Goal: Task Accomplishment & Management: Manage account settings

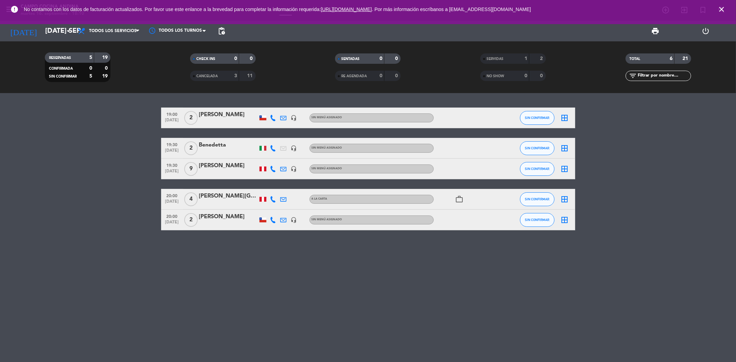
click at [722, 6] on icon "close" at bounding box center [721, 9] width 8 height 8
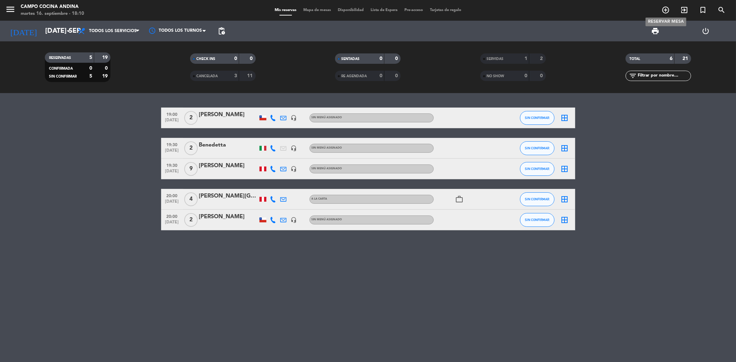
click at [664, 9] on icon "add_circle_outline" at bounding box center [665, 10] width 8 height 8
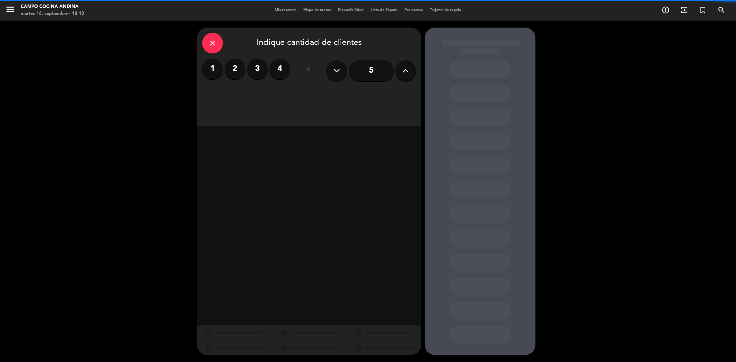
click at [239, 71] on label "2" at bounding box center [235, 69] width 21 height 21
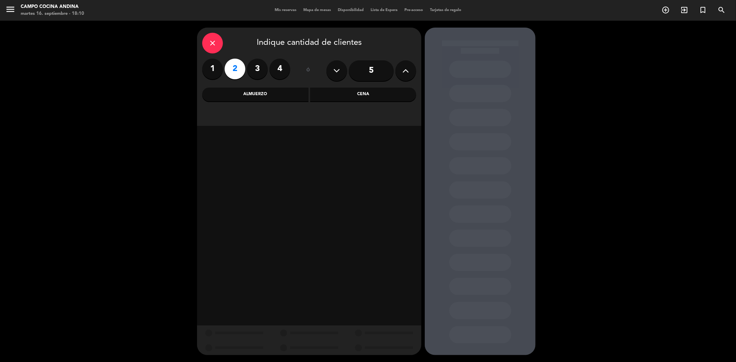
click at [353, 92] on div "Cena" at bounding box center [363, 95] width 106 height 14
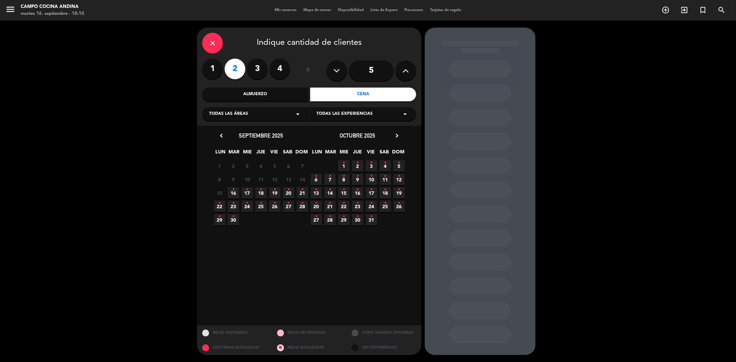
click at [234, 194] on icon "•" at bounding box center [233, 189] width 2 height 11
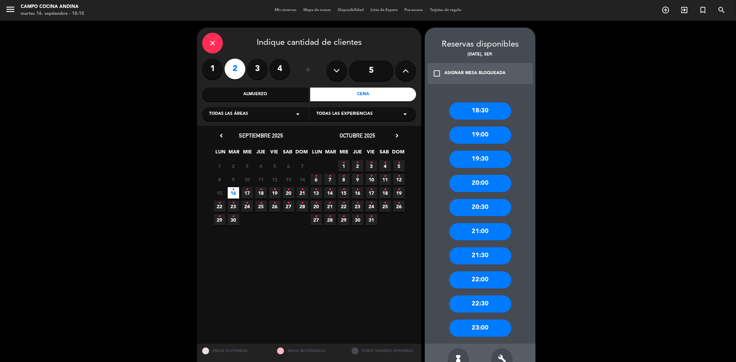
click at [489, 108] on div "18:30" at bounding box center [480, 110] width 62 height 17
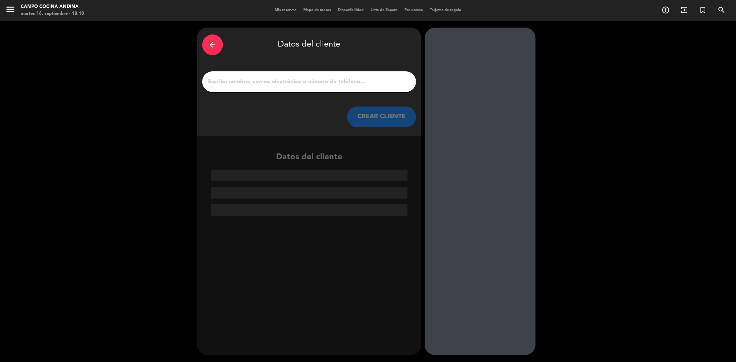
click at [322, 83] on input "1" at bounding box center [309, 82] width 204 height 10
paste input "[PERSON_NAME]"
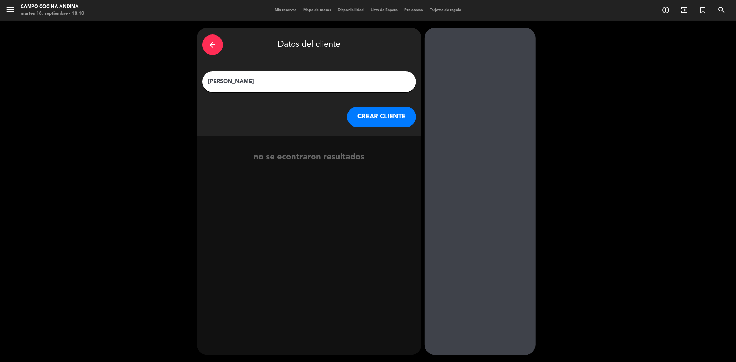
type input "[PERSON_NAME]"
click at [388, 125] on button "CREAR CLIENTE" at bounding box center [381, 117] width 69 height 21
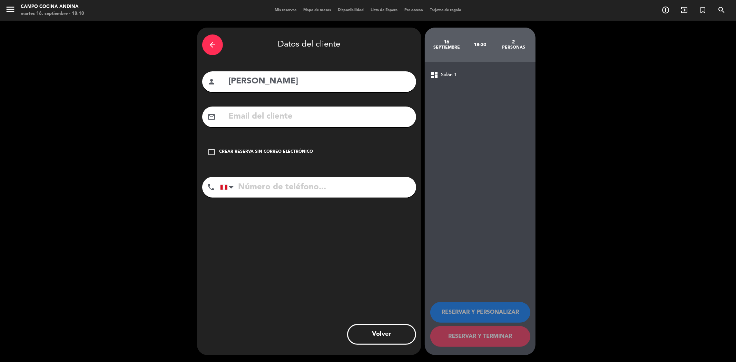
click at [299, 115] on input "text" at bounding box center [319, 117] width 183 height 14
paste input "[EMAIL_ADDRESS][DOMAIN_NAME]"
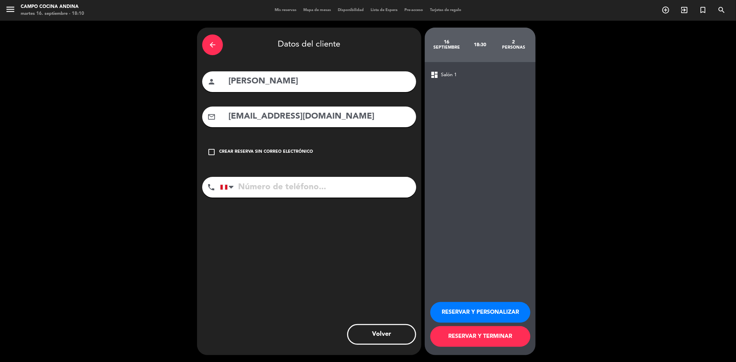
type input "[EMAIL_ADDRESS][DOMAIN_NAME]"
click at [266, 185] on input "tel" at bounding box center [318, 187] width 196 height 21
paste input "977006635"
type input "977006635"
click at [460, 339] on button "RESERVAR Y TERMINAR" at bounding box center [480, 336] width 100 height 21
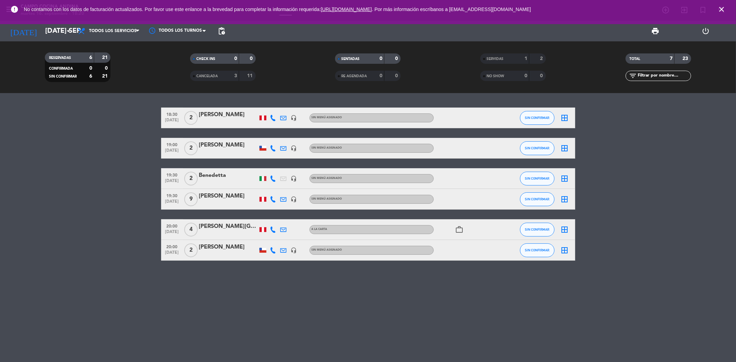
click at [722, 10] on icon "close" at bounding box center [721, 9] width 8 height 8
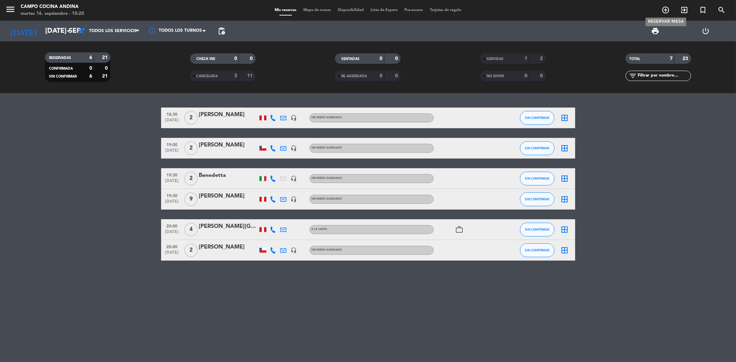
click at [664, 11] on icon "add_circle_outline" at bounding box center [665, 10] width 8 height 8
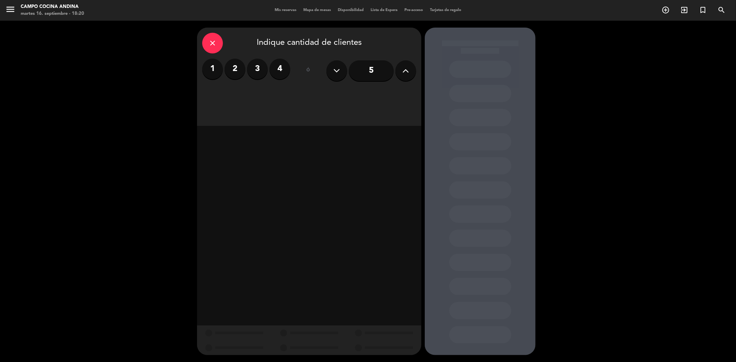
click at [239, 72] on label "2" at bounding box center [235, 69] width 21 height 21
drag, startPoint x: 324, startPoint y: 95, endPoint x: 295, endPoint y: 105, distance: 30.9
click at [325, 95] on div "Cena" at bounding box center [363, 95] width 106 height 14
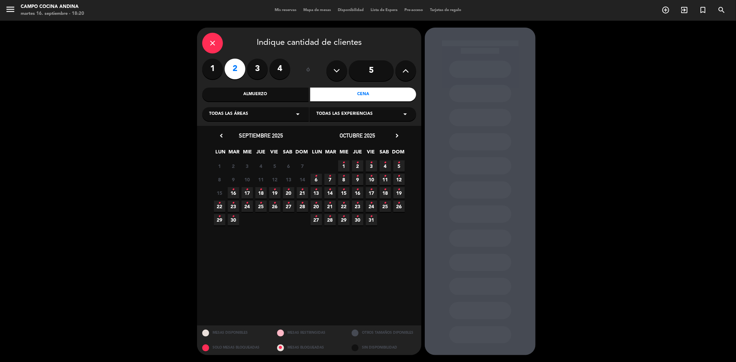
click at [234, 190] on icon "•" at bounding box center [233, 189] width 2 height 11
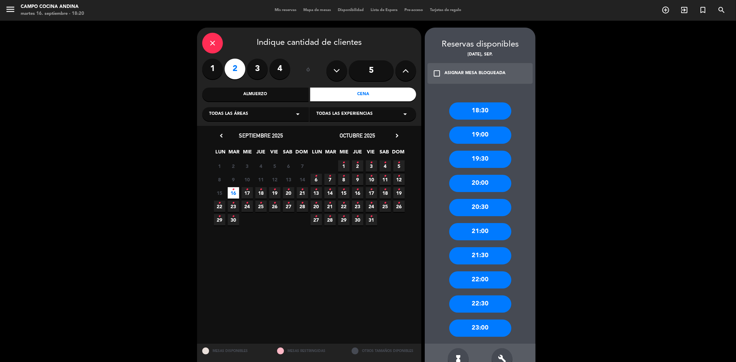
drag, startPoint x: 477, startPoint y: 154, endPoint x: 361, endPoint y: 107, distance: 125.4
click at [477, 155] on div "19:30" at bounding box center [480, 159] width 62 height 17
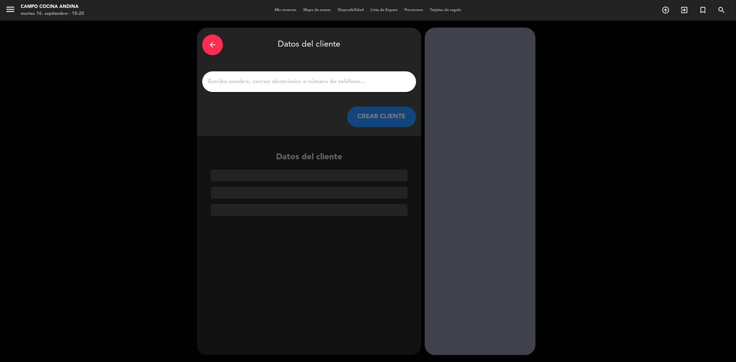
click at [330, 88] on div at bounding box center [309, 81] width 214 height 21
click at [330, 84] on input "1" at bounding box center [309, 82] width 204 height 10
paste input "[PERSON_NAME]"
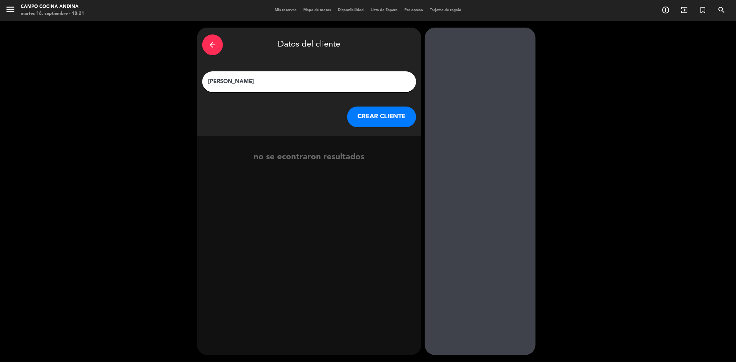
type input "[PERSON_NAME]"
click at [374, 111] on button "CREAR CLIENTE" at bounding box center [381, 117] width 69 height 21
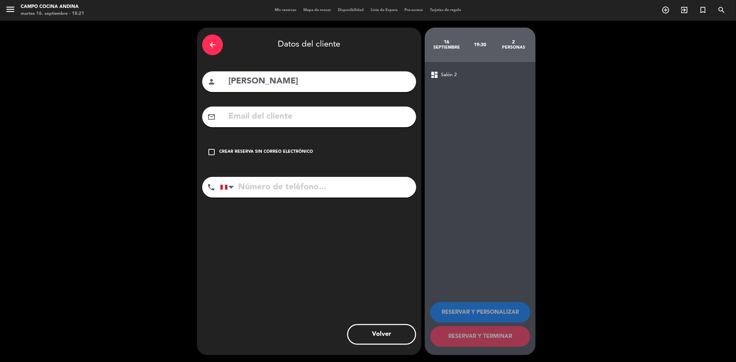
click at [332, 118] on input "text" at bounding box center [319, 117] width 183 height 14
paste input "[EMAIL_ADDRESS][DOMAIN_NAME]"
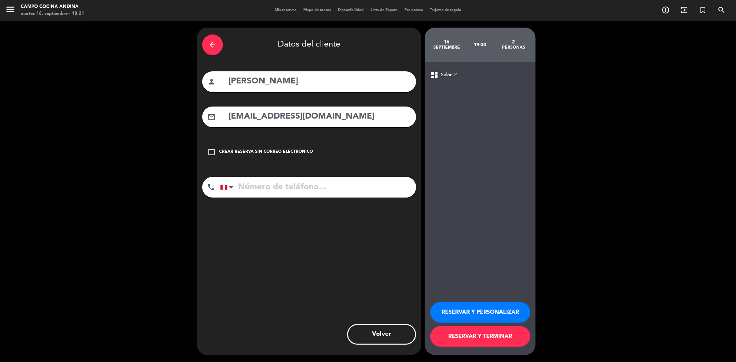
type input "[EMAIL_ADDRESS][DOMAIN_NAME]"
click at [278, 183] on input "tel" at bounding box center [318, 187] width 196 height 21
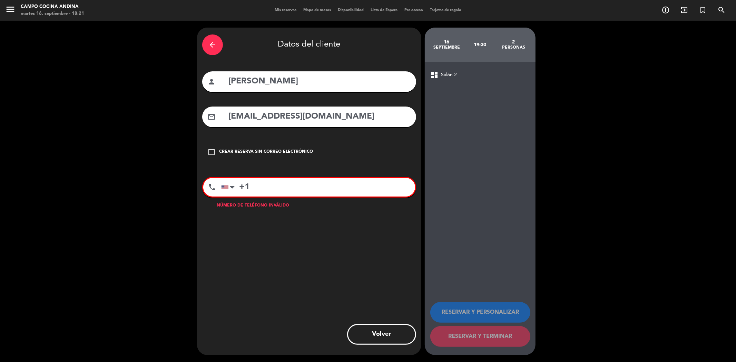
paste input "17087102886"
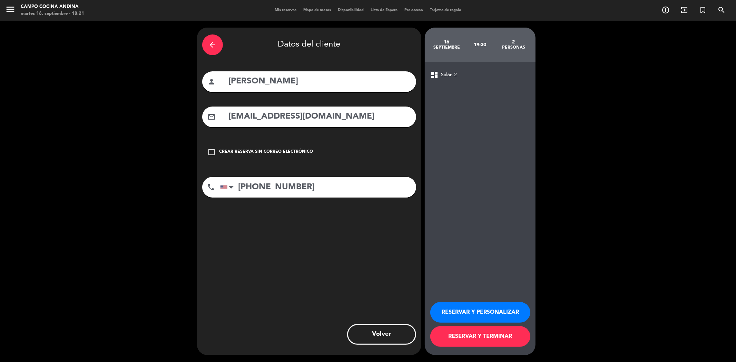
click at [252, 186] on input "[PHONE_NUMBER]" at bounding box center [318, 187] width 196 height 21
type input "[PHONE_NUMBER]"
click at [460, 337] on button "RESERVAR Y TERMINAR" at bounding box center [480, 336] width 100 height 21
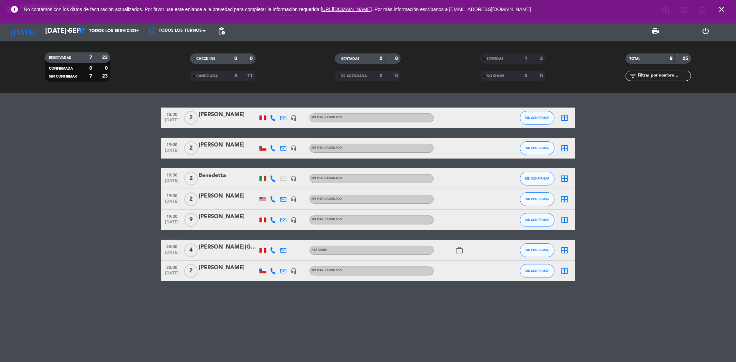
click at [722, 10] on icon "close" at bounding box center [721, 9] width 8 height 8
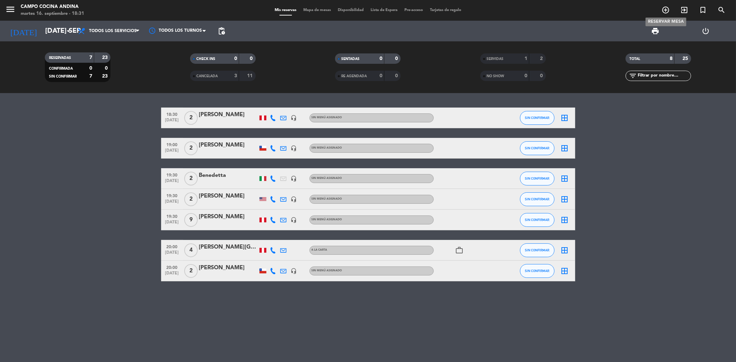
click at [666, 9] on icon "add_circle_outline" at bounding box center [665, 10] width 8 height 8
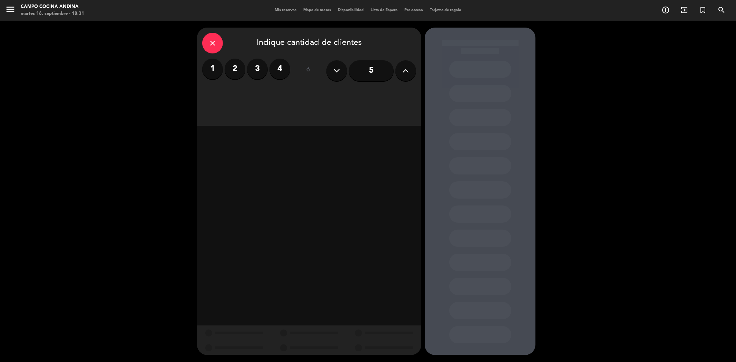
click at [231, 64] on label "2" at bounding box center [235, 69] width 21 height 21
click at [337, 93] on div "Cena" at bounding box center [363, 95] width 106 height 14
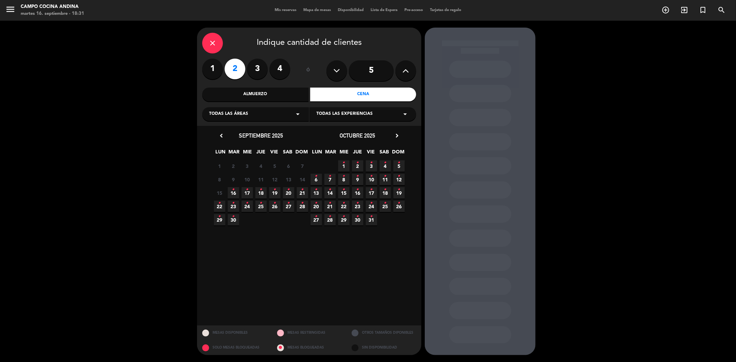
click at [234, 190] on icon "•" at bounding box center [233, 189] width 2 height 11
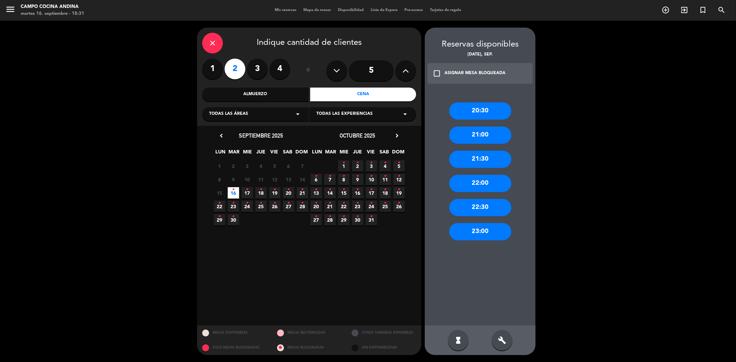
click at [498, 341] on div "build" at bounding box center [502, 340] width 21 height 21
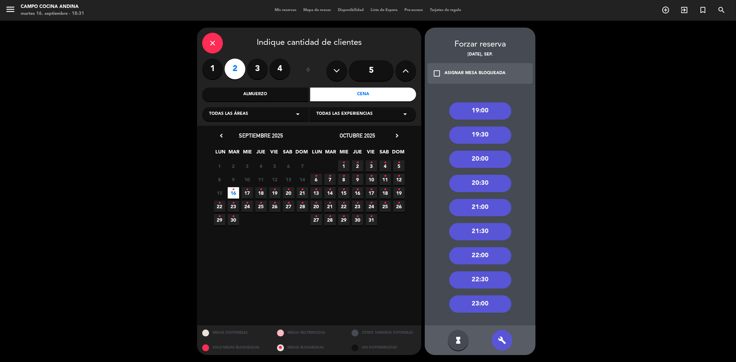
click at [487, 110] on div "19:00" at bounding box center [480, 110] width 62 height 17
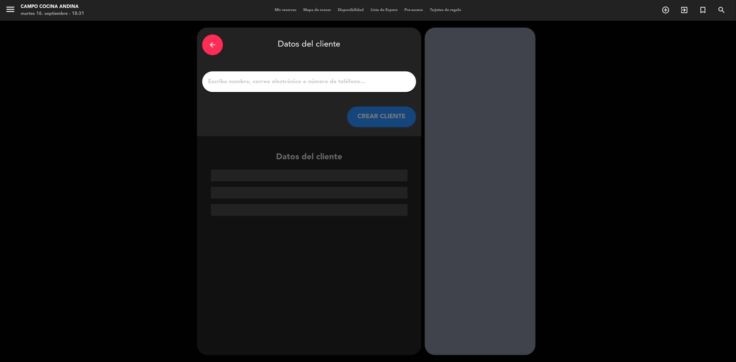
click at [322, 78] on input "1" at bounding box center [309, 82] width 204 height 10
paste input "[PERSON_NAME]"
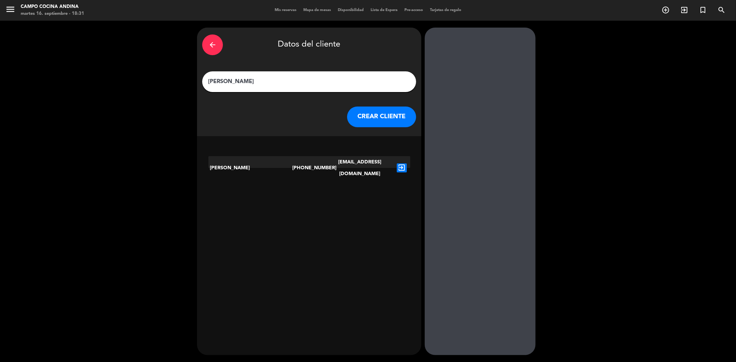
type input "[PERSON_NAME]"
click at [403, 164] on icon "exit_to_app" at bounding box center [402, 168] width 10 height 9
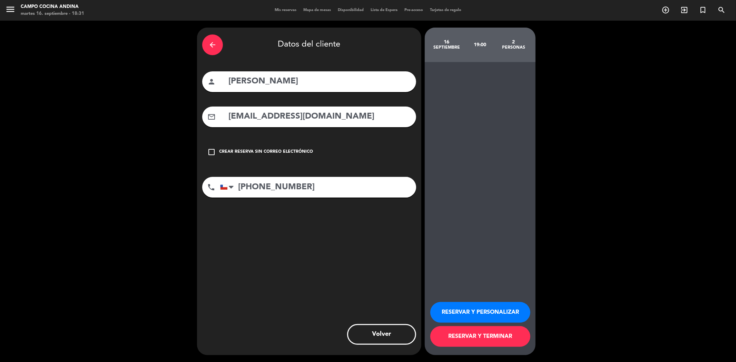
drag, startPoint x: 235, startPoint y: 80, endPoint x: 222, endPoint y: 80, distance: 13.1
click at [222, 80] on div "person [PERSON_NAME]" at bounding box center [309, 81] width 214 height 21
click at [255, 84] on input "[PERSON_NAME]" at bounding box center [319, 82] width 183 height 14
type input "[PERSON_NAME]"
click at [490, 336] on button "RESERVAR Y TERMINAR" at bounding box center [480, 336] width 100 height 21
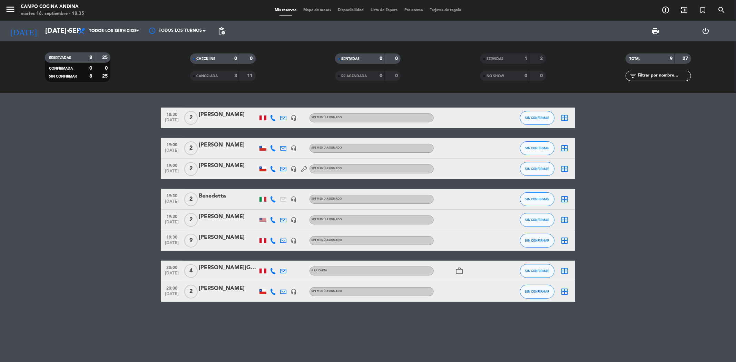
click at [217, 147] on div "[PERSON_NAME]" at bounding box center [228, 145] width 59 height 9
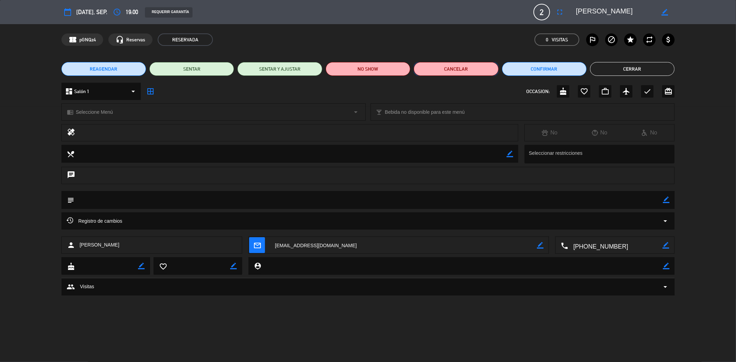
click at [470, 67] on button "Cancelar" at bounding box center [456, 69] width 85 height 14
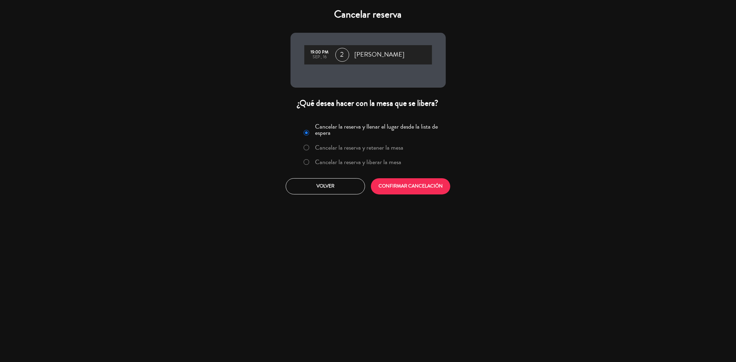
click at [312, 165] on label "Cancelar la reserva y liberar la mesa" at bounding box center [352, 162] width 105 height 12
click at [395, 181] on button "CONFIRMAR CANCELACIÓN" at bounding box center [410, 186] width 79 height 16
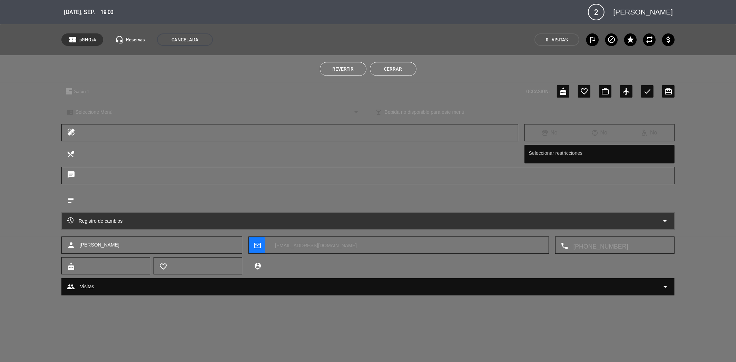
click at [403, 70] on button "Cerrar" at bounding box center [393, 69] width 47 height 14
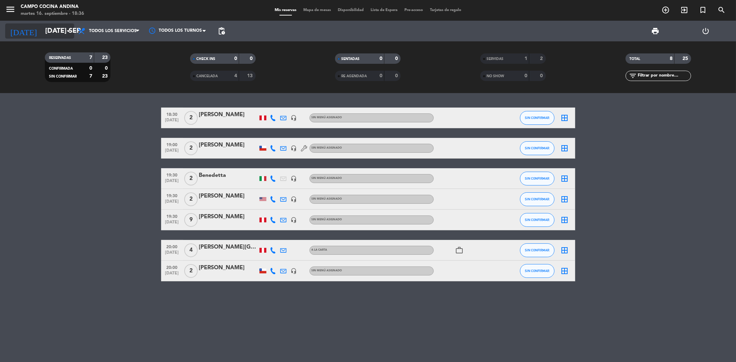
click at [59, 33] on input "[DATE] sep." at bounding box center [86, 30] width 88 height 15
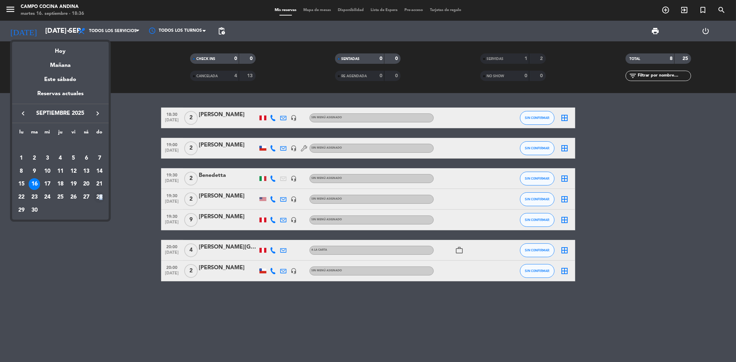
click at [102, 202] on div "28" at bounding box center [100, 198] width 12 height 12
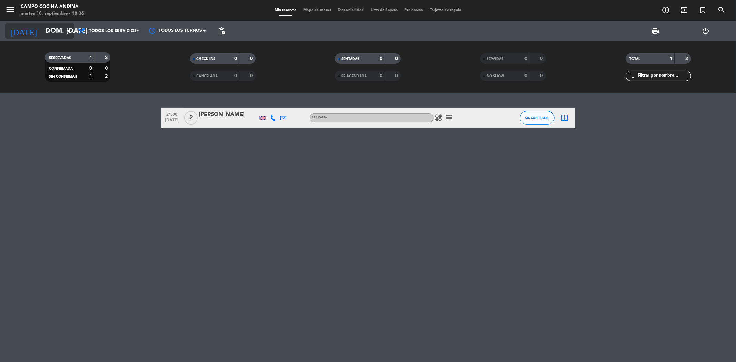
click at [64, 35] on icon "arrow_drop_down" at bounding box center [68, 31] width 8 height 8
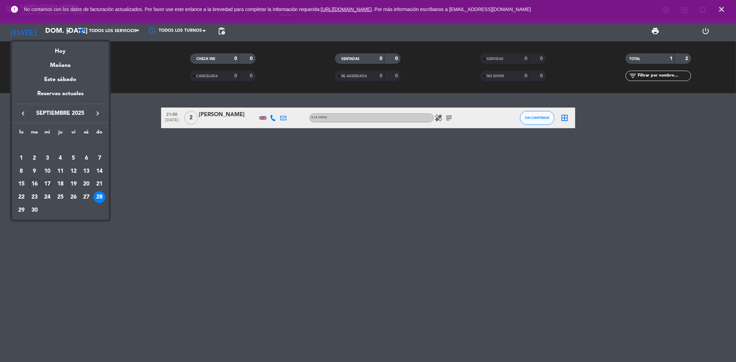
click at [47, 183] on div "17" at bounding box center [47, 184] width 12 height 12
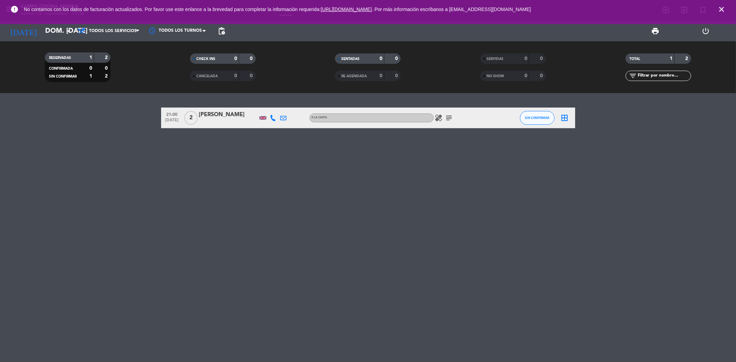
type input "mié. [DATE]"
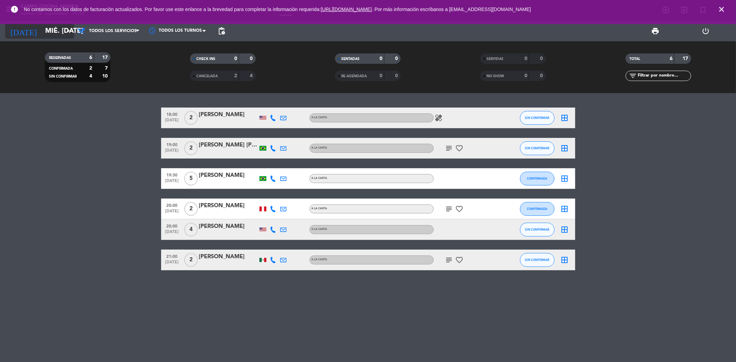
click at [63, 33] on input "mié. [DATE]" at bounding box center [86, 30] width 88 height 15
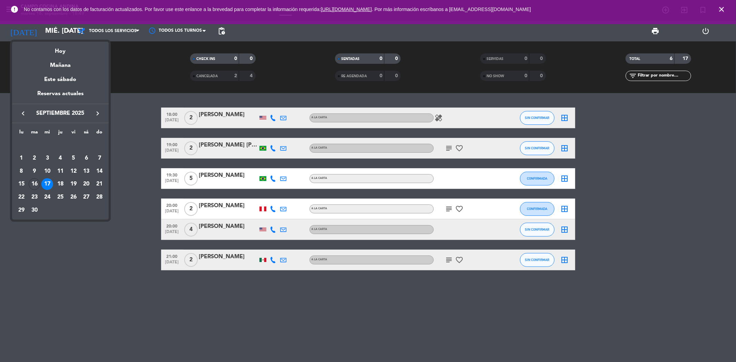
click at [211, 258] on div at bounding box center [368, 181] width 736 height 362
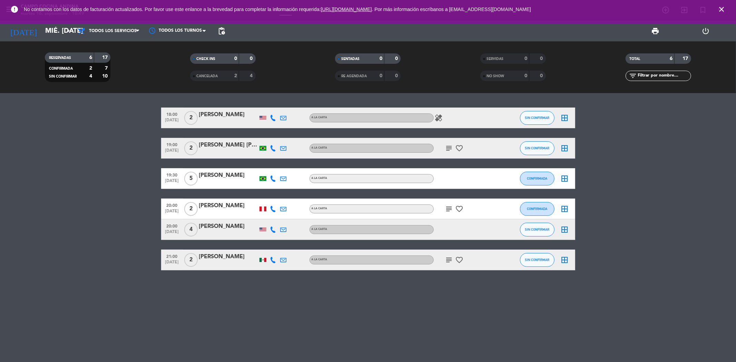
click at [209, 257] on div "[PERSON_NAME]" at bounding box center [228, 257] width 59 height 9
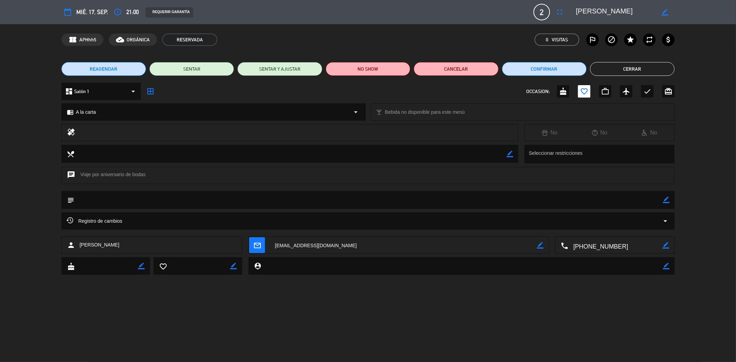
click at [114, 71] on span "REAGENDAR" at bounding box center [104, 69] width 28 height 7
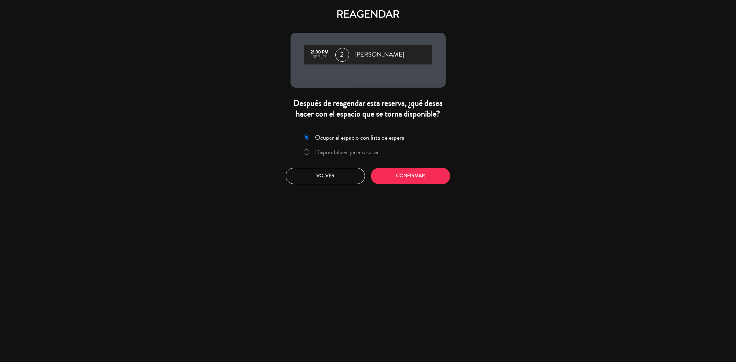
click at [322, 150] on label "Disponibilizar para reserva" at bounding box center [346, 152] width 63 height 6
click at [389, 170] on button "Confirmar" at bounding box center [410, 176] width 79 height 16
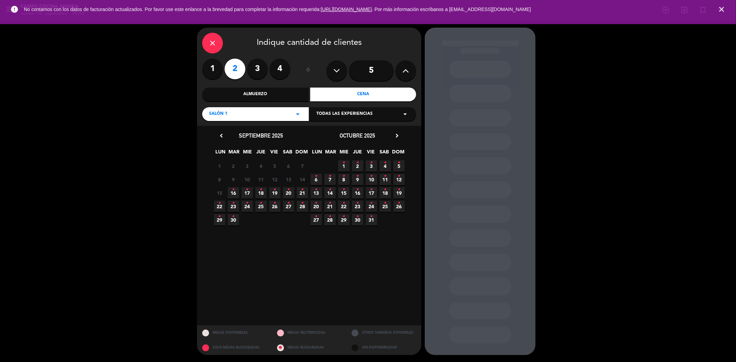
click at [235, 191] on span "16 •" at bounding box center [233, 192] width 11 height 11
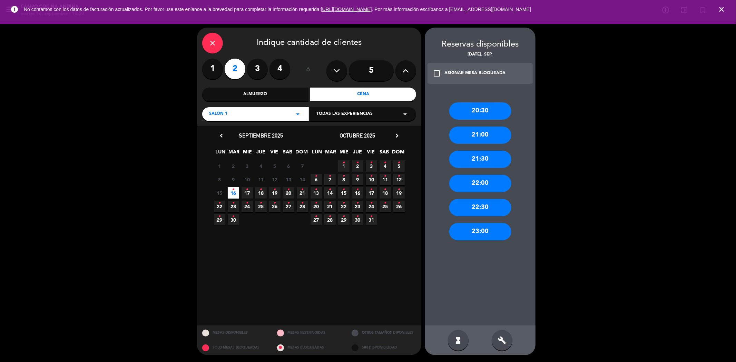
click at [457, 107] on div "20:30" at bounding box center [480, 110] width 62 height 17
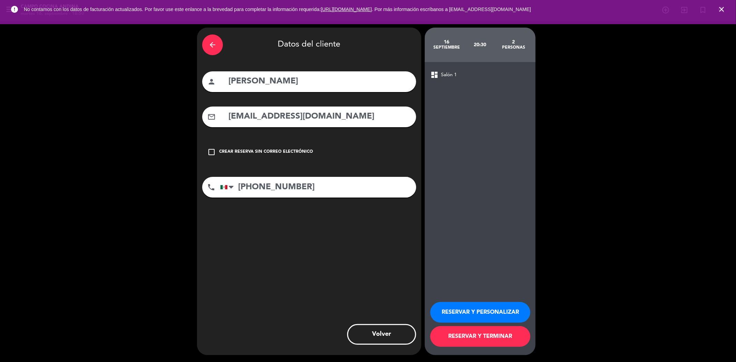
click at [451, 305] on button "RESERVAR Y PERSONALIZAR" at bounding box center [480, 312] width 100 height 21
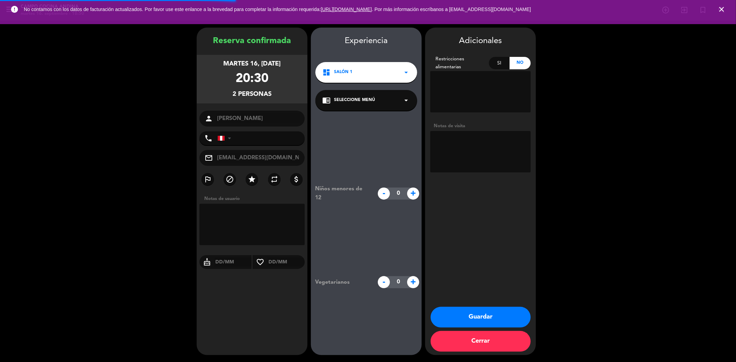
type input "[PHONE_NUMBER]"
click at [475, 317] on button "Guardar" at bounding box center [481, 317] width 100 height 21
